Goal: Obtain resource: Obtain resource

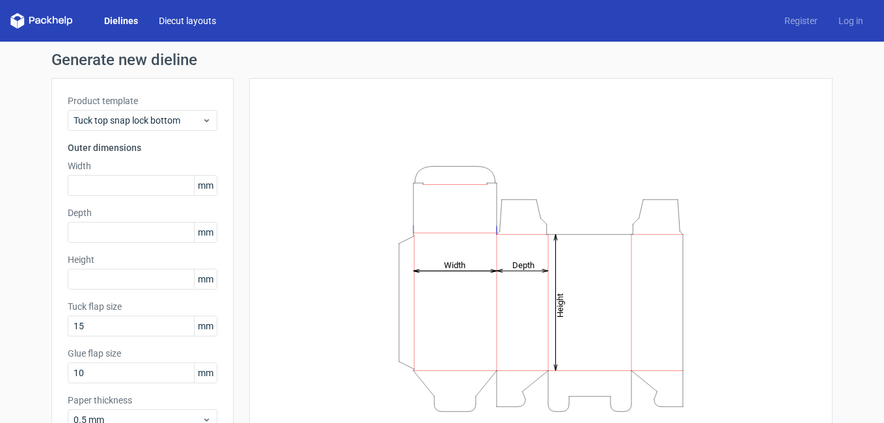
click at [173, 18] on link "Diecut layouts" at bounding box center [187, 20] width 78 height 13
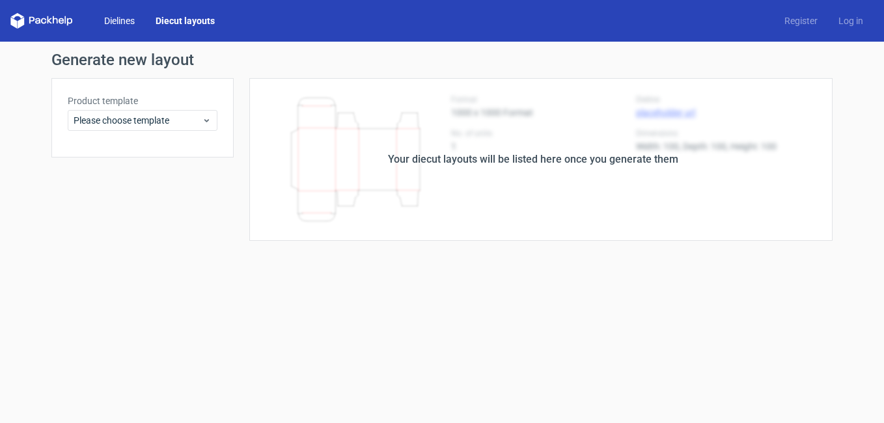
click at [121, 20] on link "Dielines" at bounding box center [119, 20] width 51 height 13
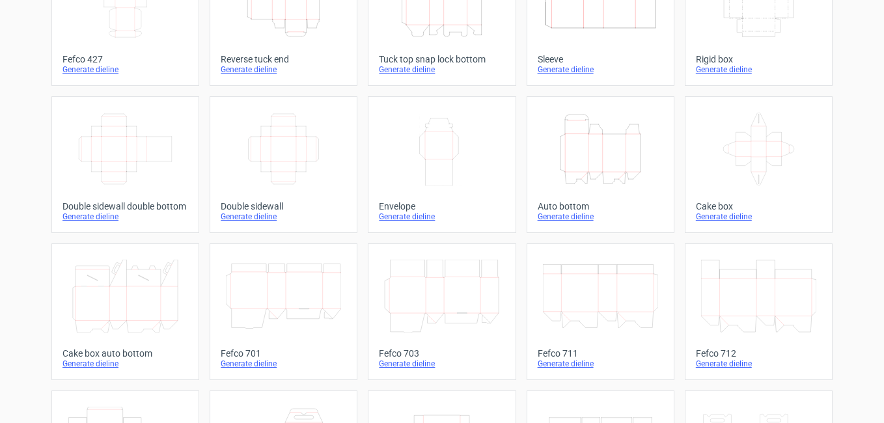
scroll to position [130, 0]
click at [757, 169] on icon at bounding box center [758, 147] width 115 height 73
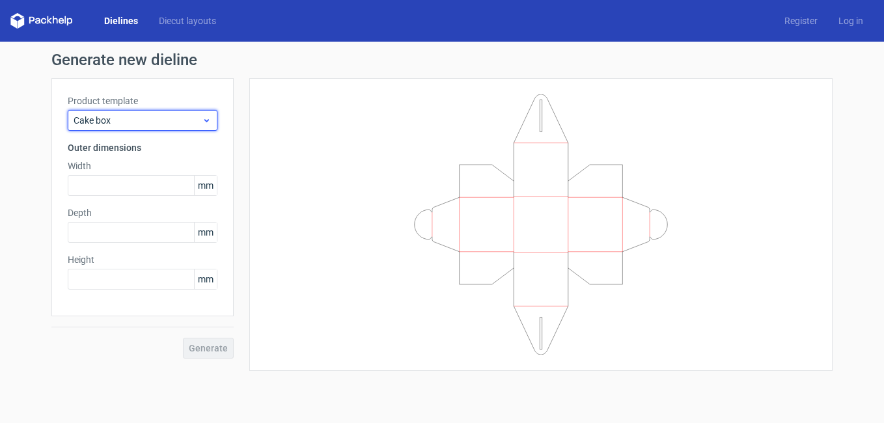
click at [184, 120] on span "Cake box" at bounding box center [138, 120] width 128 height 13
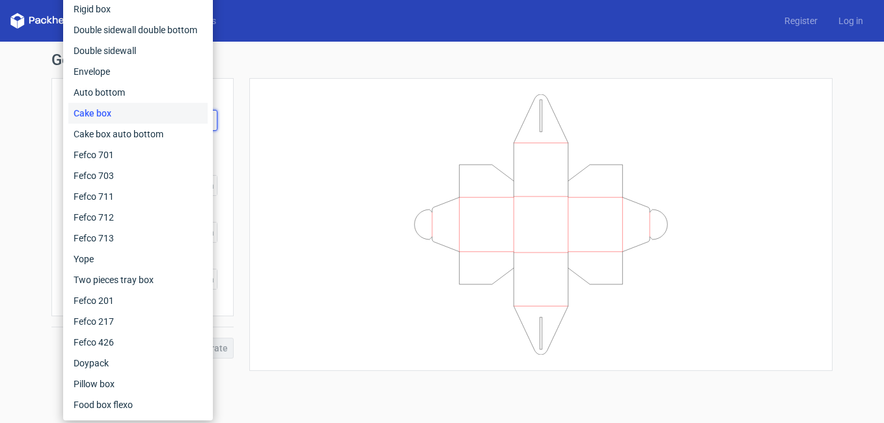
click at [256, 64] on h1 "Generate new dieline" at bounding box center [441, 60] width 781 height 16
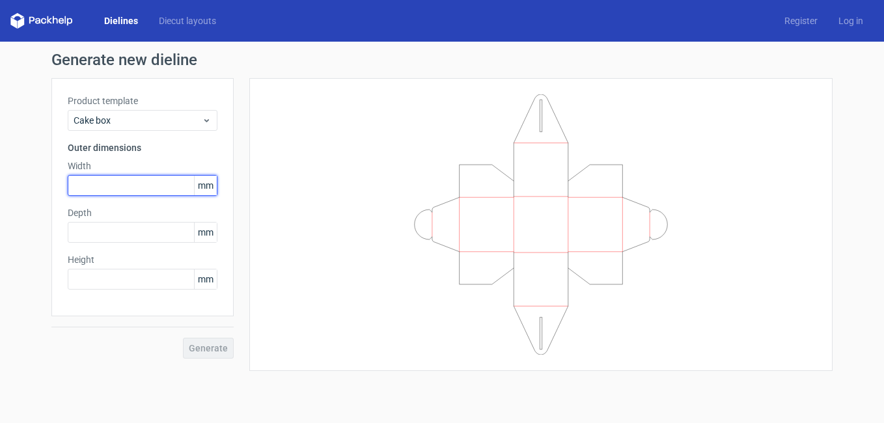
click at [105, 189] on input "text" at bounding box center [143, 185] width 150 height 21
type input "2"
type input "240"
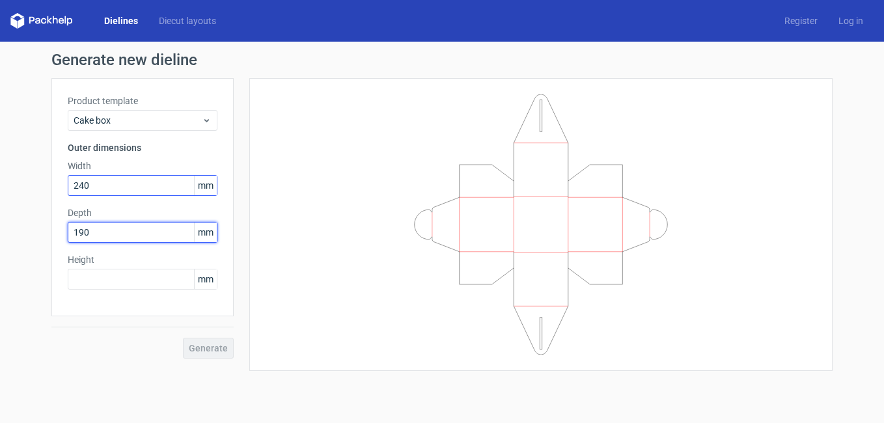
type input "190"
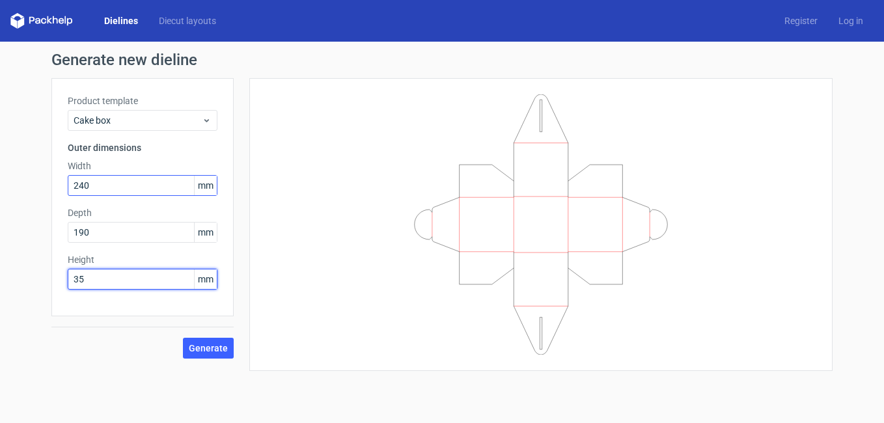
type input "35"
click at [212, 347] on span "Generate" at bounding box center [208, 348] width 39 height 9
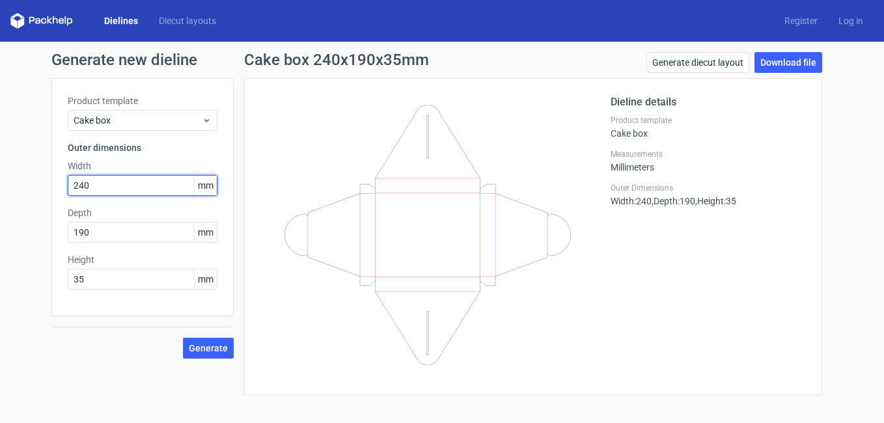
drag, startPoint x: 115, startPoint y: 187, endPoint x: 14, endPoint y: 181, distance: 101.7
click at [0, 181] on html "Dielines Diecut layouts Register Log in Generate new dieline Product template C…" at bounding box center [442, 211] width 884 height 423
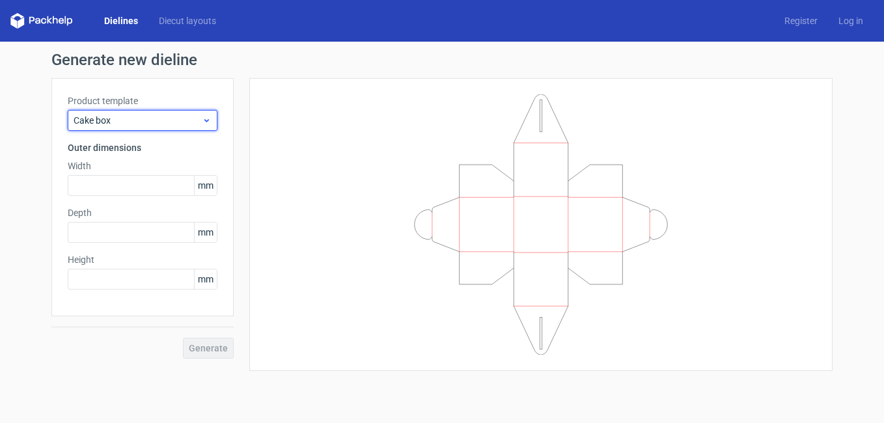
click at [167, 120] on span "Cake box" at bounding box center [138, 120] width 128 height 13
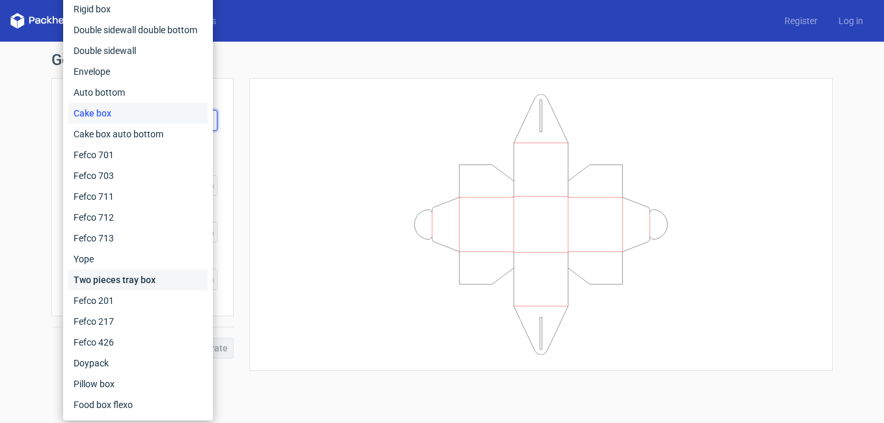
click at [111, 277] on div "Two pieces tray box" at bounding box center [137, 279] width 139 height 21
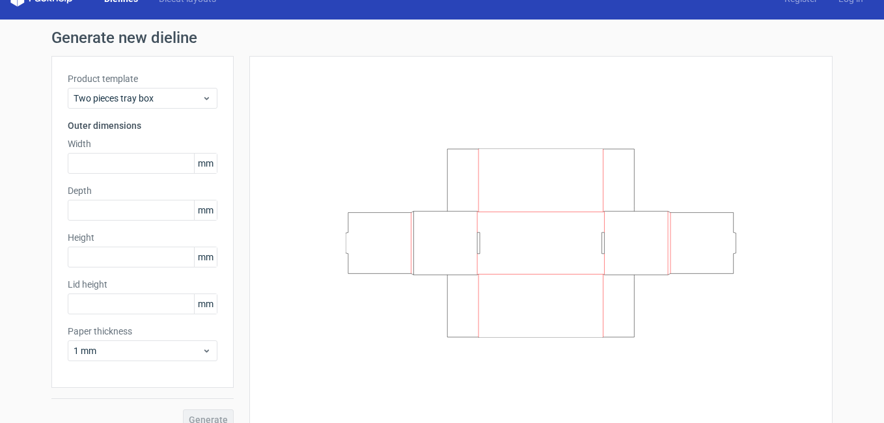
scroll to position [40, 0]
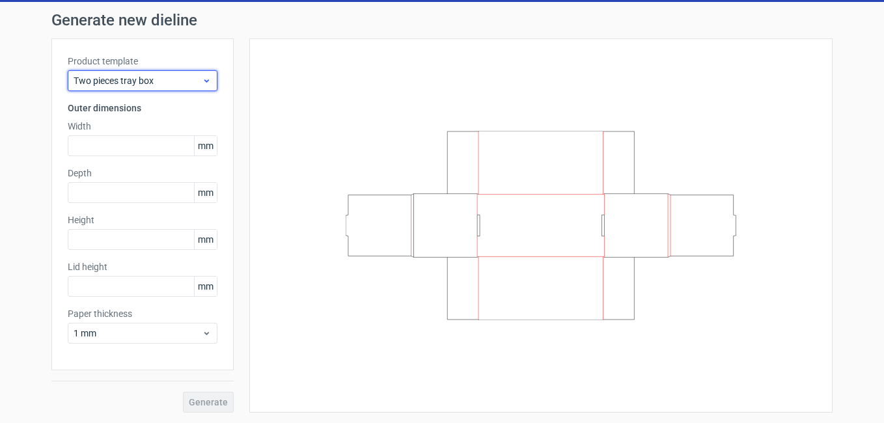
click at [193, 79] on span "Two pieces tray box" at bounding box center [138, 80] width 128 height 13
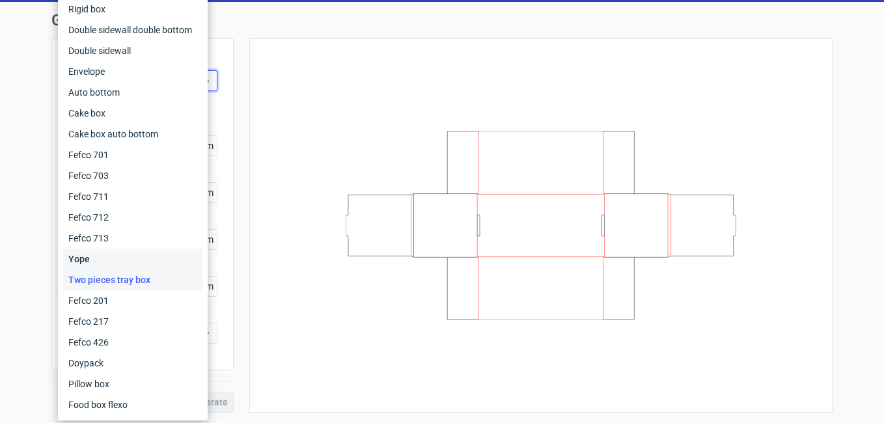
click at [80, 260] on div "Yope" at bounding box center [132, 259] width 139 height 21
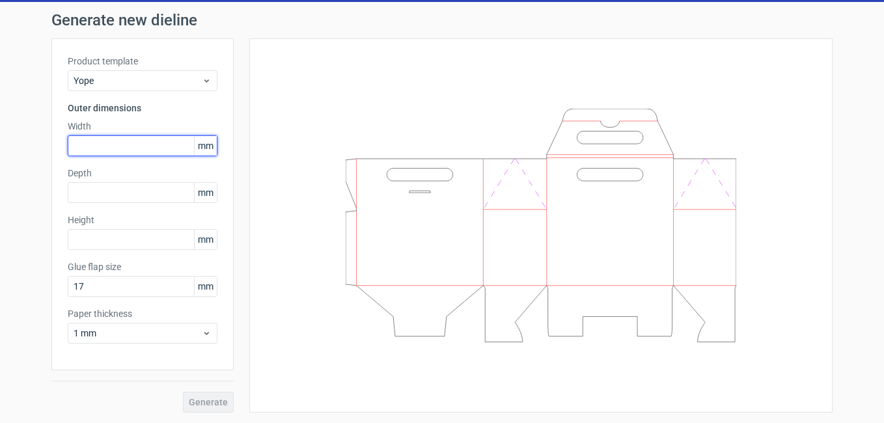
click at [96, 140] on input "text" at bounding box center [143, 145] width 150 height 21
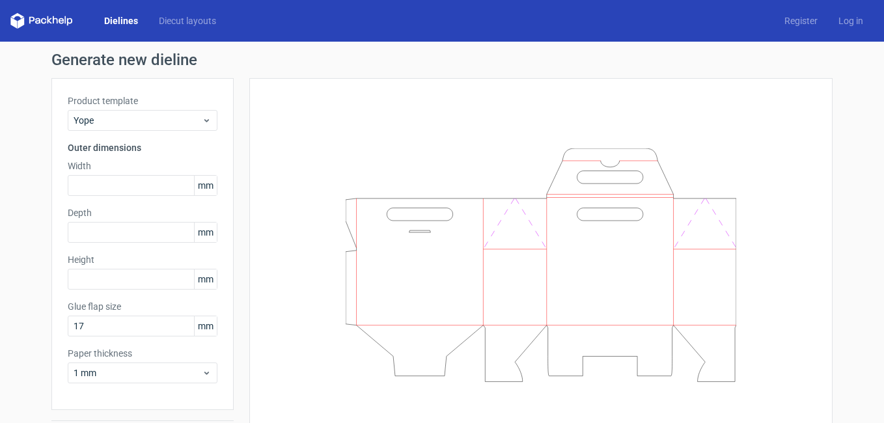
click at [177, 14] on div "Dielines Diecut layouts" at bounding box center [118, 21] width 216 height 16
drag, startPoint x: 113, startPoint y: 18, endPoint x: 129, endPoint y: 27, distance: 19.0
click at [114, 18] on link "Dielines" at bounding box center [121, 20] width 55 height 13
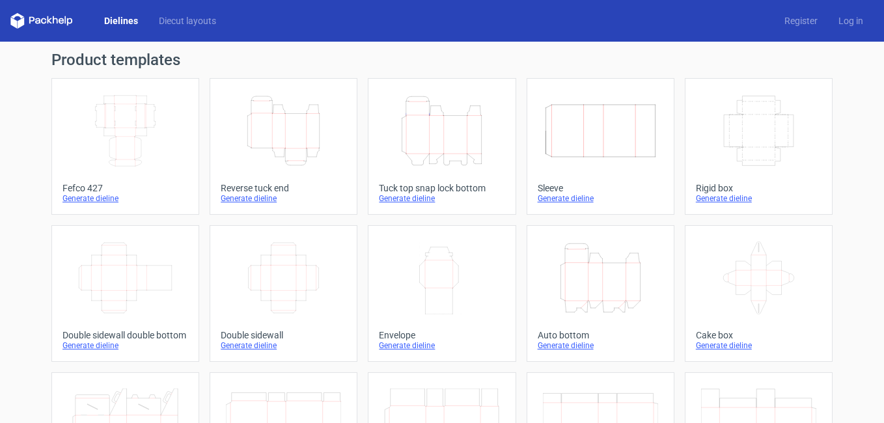
click at [120, 18] on link "Dielines" at bounding box center [121, 20] width 55 height 13
click at [181, 14] on link "Diecut layouts" at bounding box center [187, 20] width 78 height 13
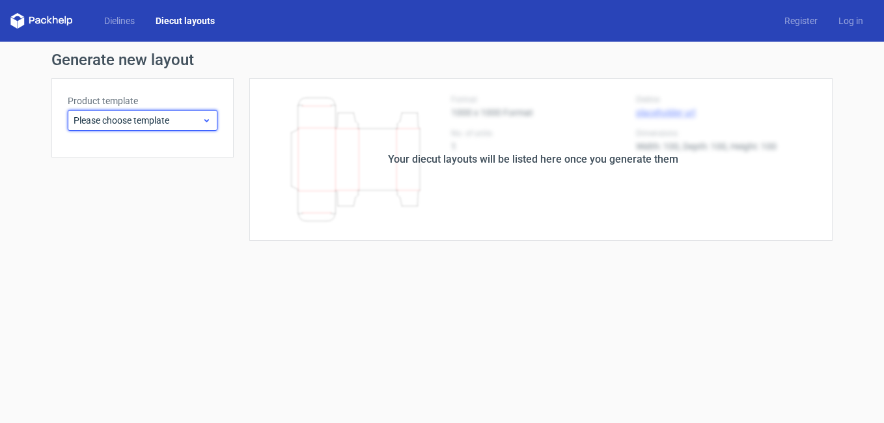
click at [182, 124] on span "Please choose template" at bounding box center [138, 120] width 128 height 13
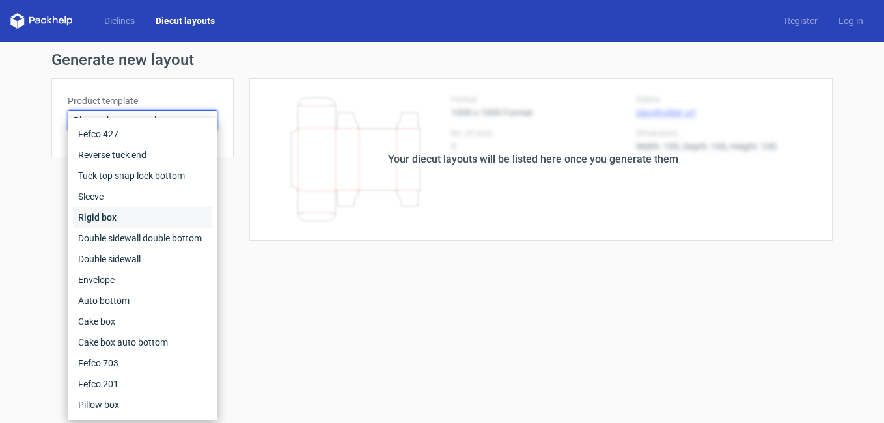
click at [112, 212] on div "Rigid box" at bounding box center [142, 217] width 139 height 21
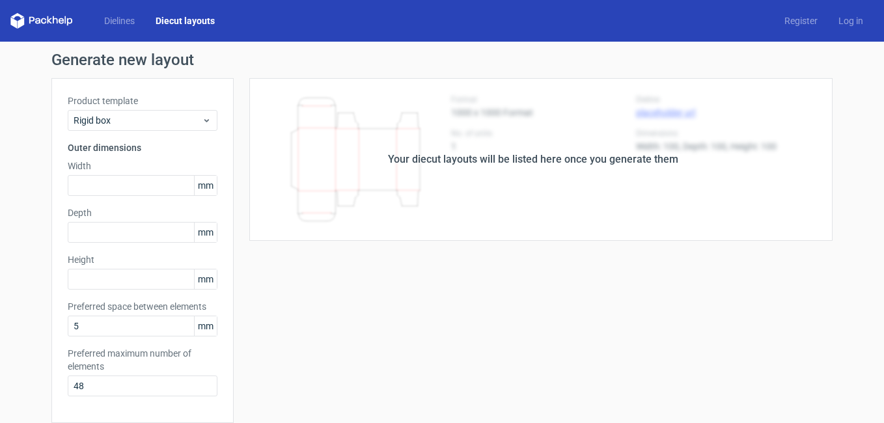
click at [109, 11] on div "Dielines Diecut layouts Register Log in" at bounding box center [442, 21] width 884 height 42
click at [118, 25] on link "Dielines" at bounding box center [119, 20] width 51 height 13
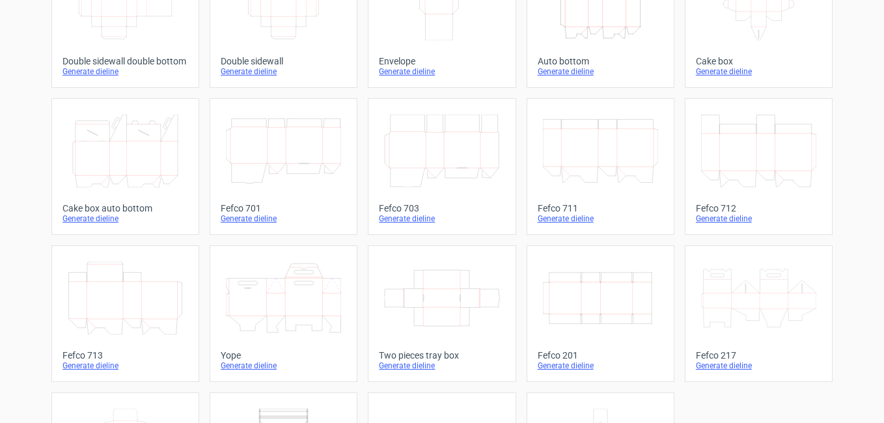
scroll to position [390, 0]
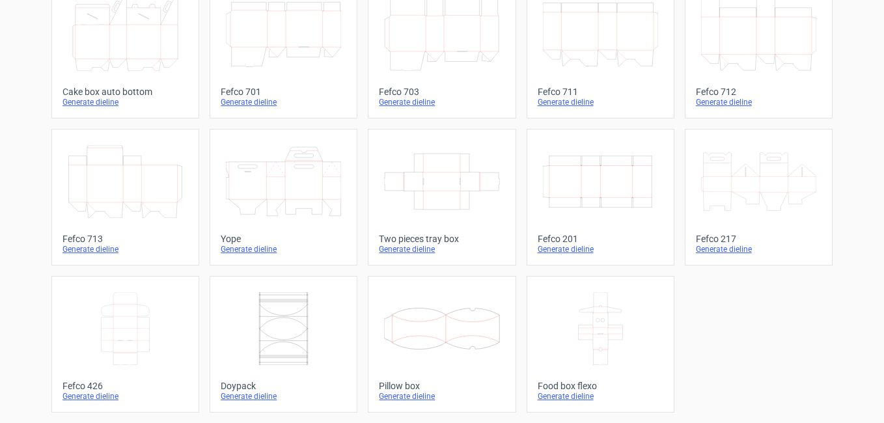
click at [269, 185] on icon at bounding box center [283, 181] width 115 height 73
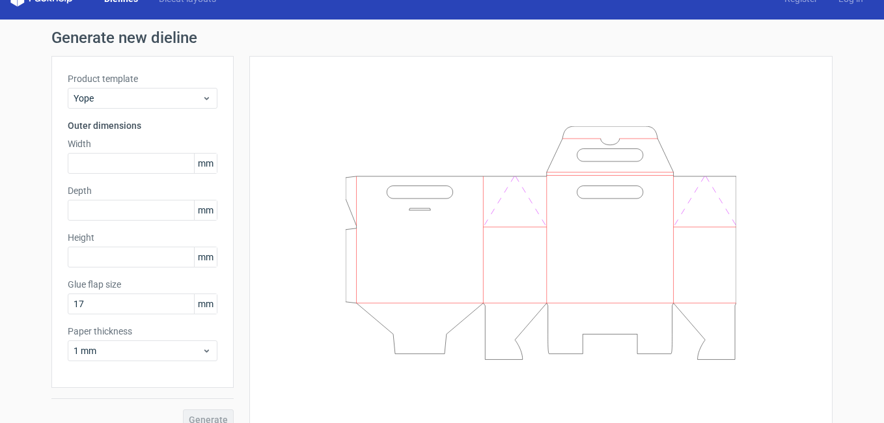
scroll to position [40, 0]
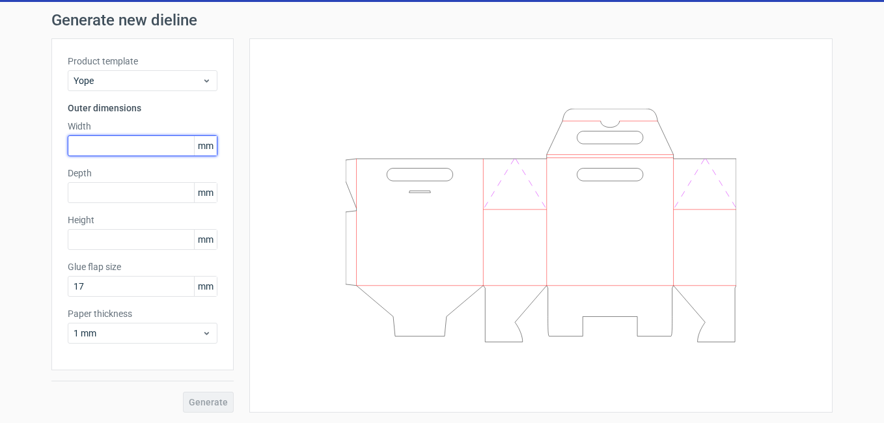
click at [94, 145] on input "text" at bounding box center [143, 145] width 150 height 21
type input "190"
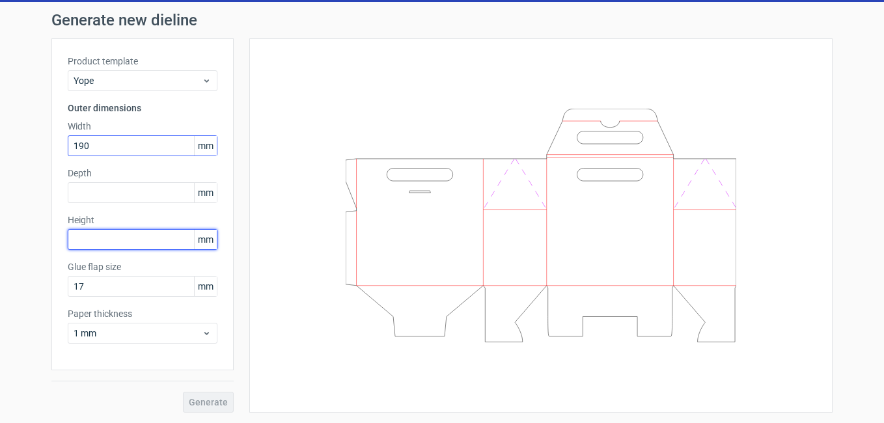
type input "1"
type input "240"
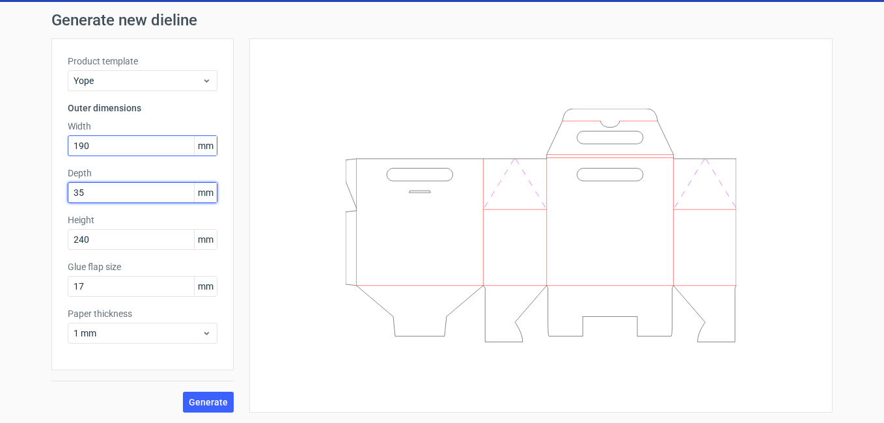
type input "35"
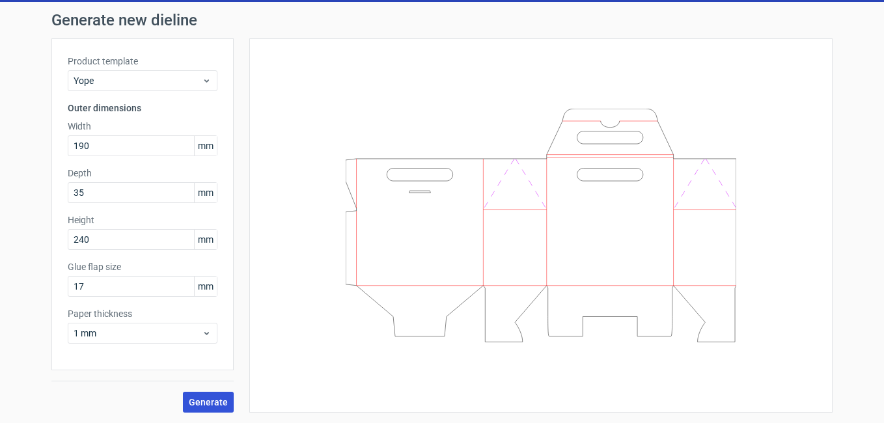
click at [202, 400] on span "Generate" at bounding box center [208, 402] width 39 height 9
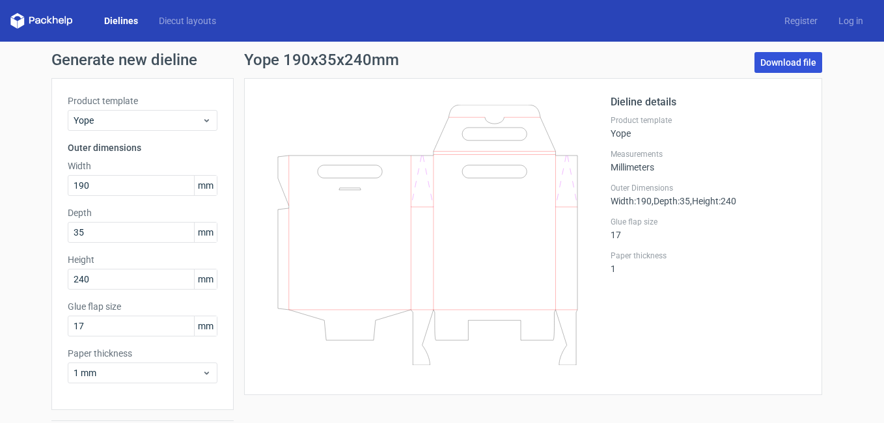
drag, startPoint x: 782, startPoint y: 68, endPoint x: 659, endPoint y: 180, distance: 166.7
click at [782, 67] on link "Download file" at bounding box center [788, 62] width 68 height 21
